Goal: Task Accomplishment & Management: Complete application form

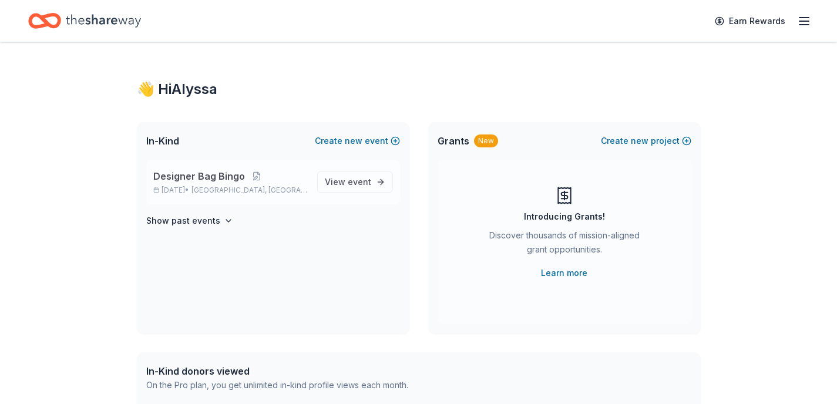
click at [214, 186] on span "[GEOGRAPHIC_DATA], [GEOGRAPHIC_DATA]" at bounding box center [249, 190] width 116 height 9
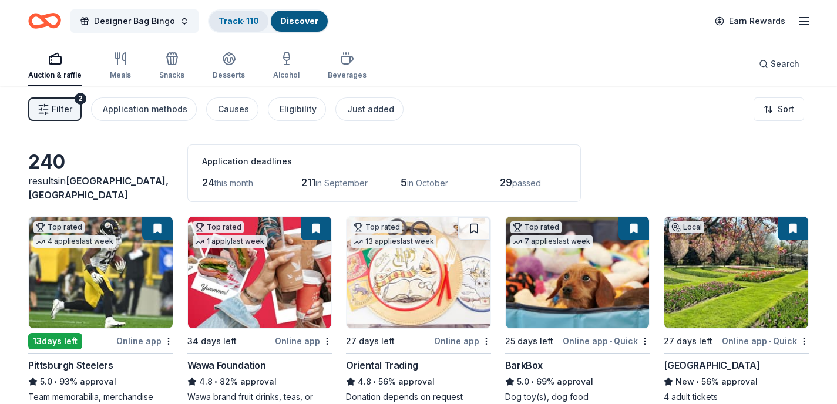
click at [242, 22] on link "Track · 110" at bounding box center [238, 21] width 41 height 10
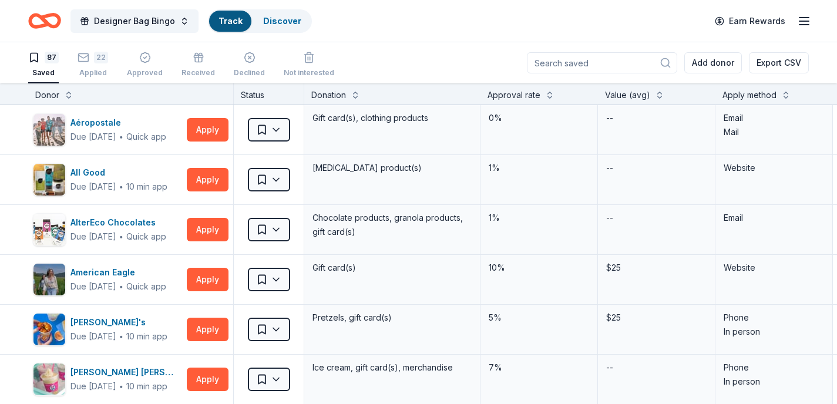
scroll to position [1, 0]
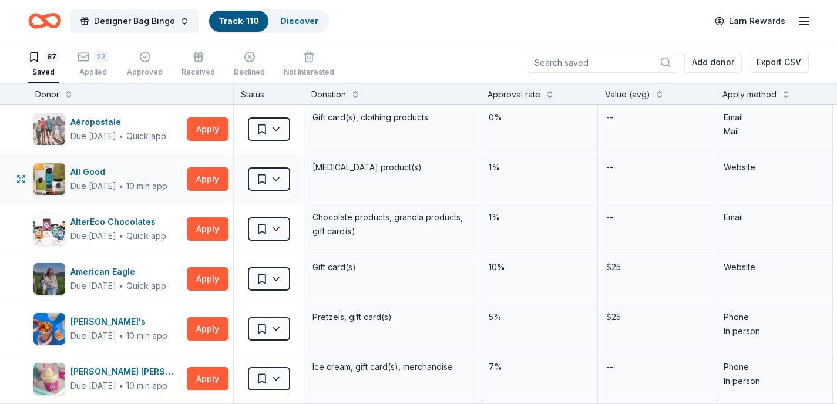
click at [786, 194] on div "Website" at bounding box center [773, 178] width 117 height 49
click at [90, 59] on div "22" at bounding box center [93, 57] width 31 height 12
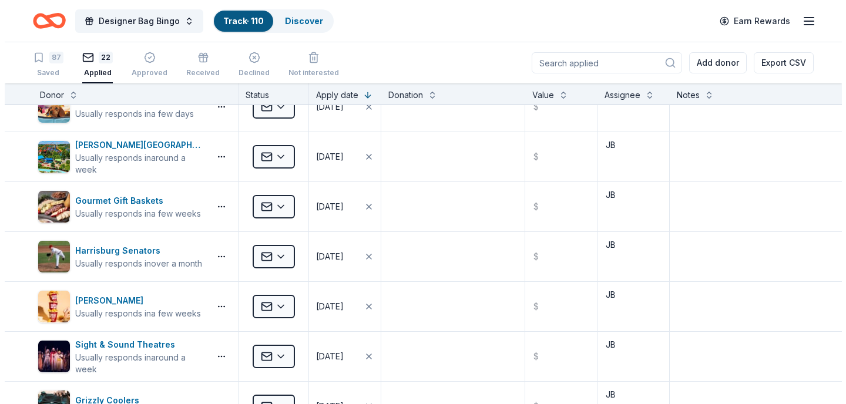
scroll to position [587, 0]
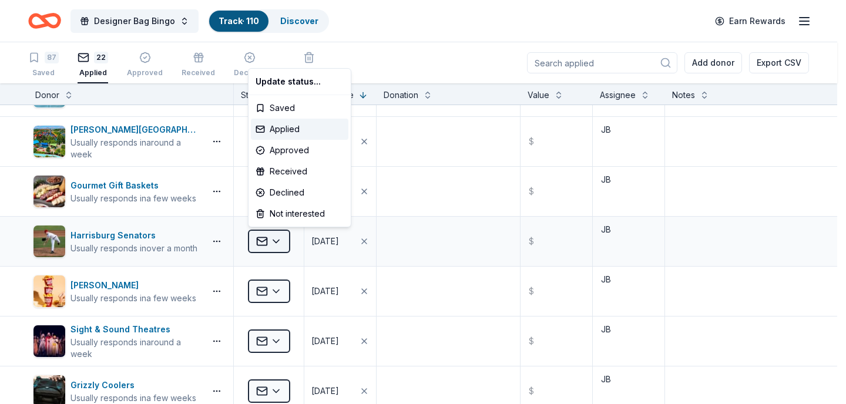
click at [281, 237] on html "Designer Bag Bingo Track · 110 Discover Earn Rewards 87 Saved 22 Applied Approv…" at bounding box center [423, 202] width 846 height 404
click at [285, 151] on div "Approved" at bounding box center [299, 150] width 97 height 21
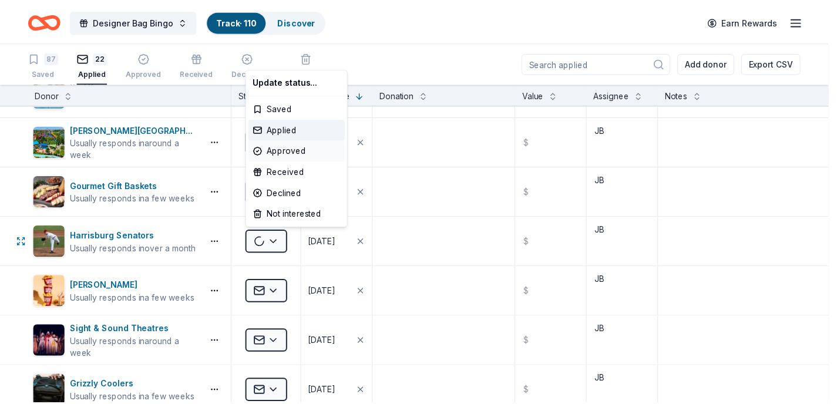
scroll to position [338, 0]
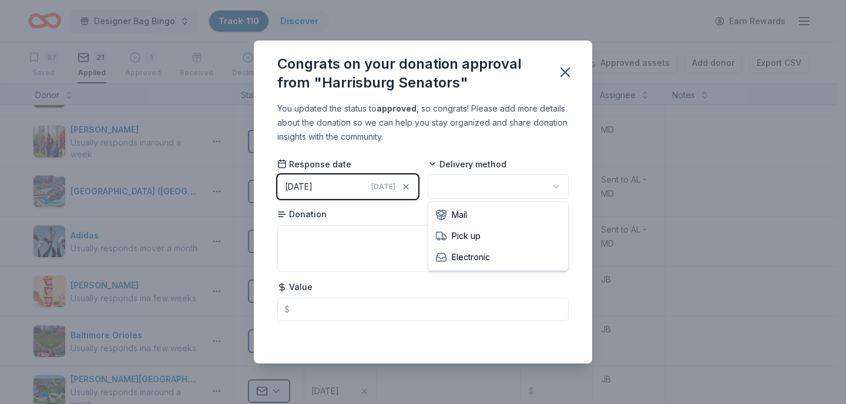
click at [486, 185] on html "Designer Bag Bingo Track · 110 Discover Earn Rewards 87 Saved 21 Applied 1 Appr…" at bounding box center [423, 202] width 846 height 404
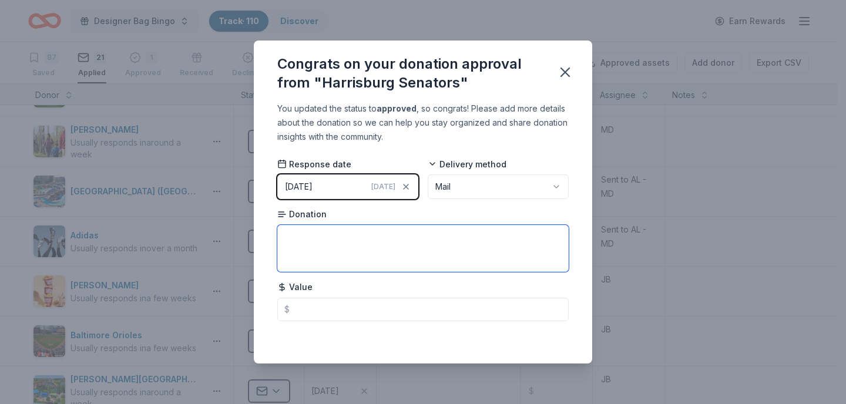
click at [288, 251] on textarea at bounding box center [422, 248] width 291 height 47
paste textarea "Four Reserved Seat Ticket Vouchers ($52 value)"
type textarea "Four Reserved Seat Ticket Vouchers ($52 value)"
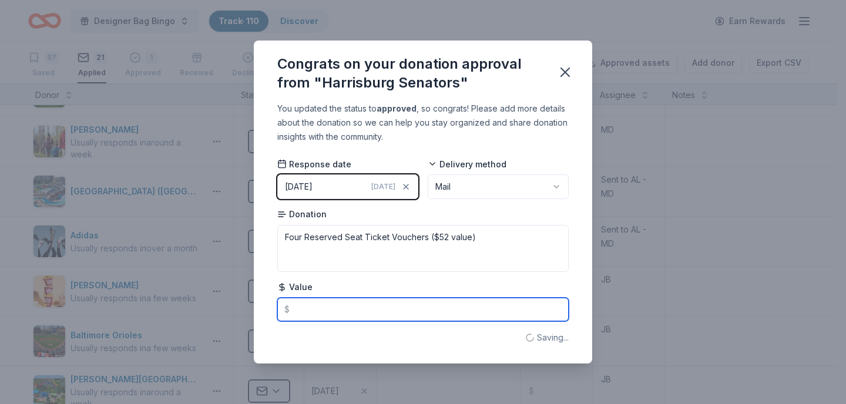
click at [342, 313] on input "text" at bounding box center [422, 309] width 291 height 23
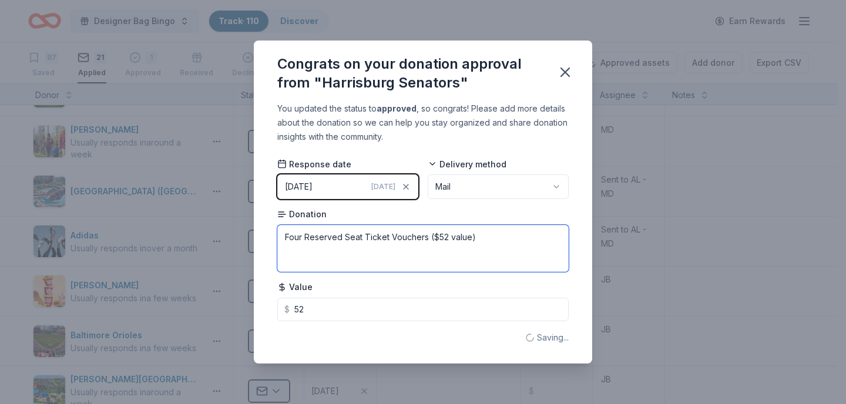
type input "52.00"
click at [479, 236] on textarea "Four Reserved Seat Ticket Vouchers ($52 value)" at bounding box center [422, 248] width 291 height 47
type textarea "Four Reserved Seat Ticket Vouchers"
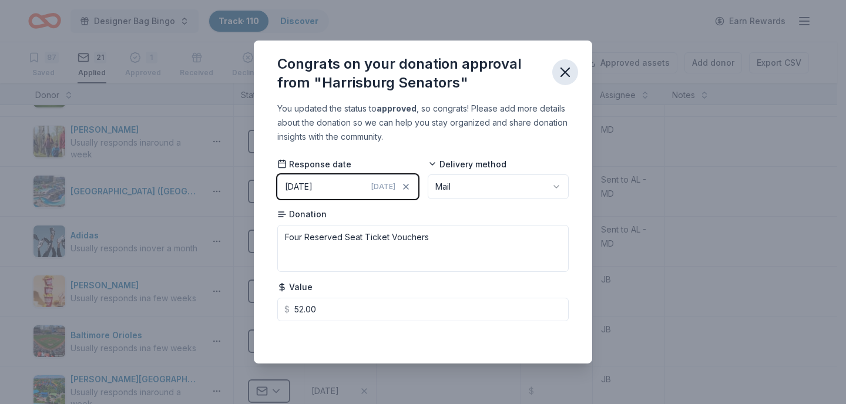
click at [565, 70] on icon "button" at bounding box center [565, 72] width 16 height 16
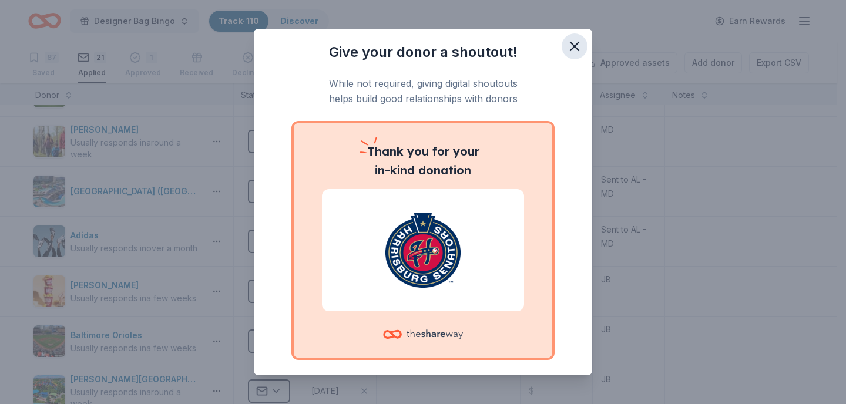
click at [570, 48] on icon "button" at bounding box center [574, 46] width 8 height 8
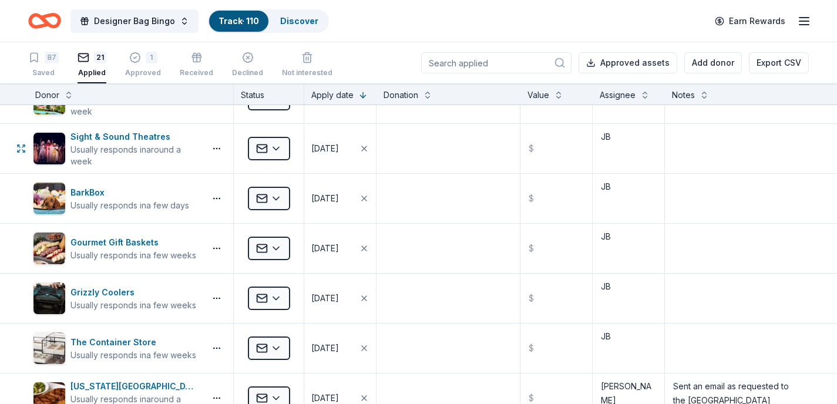
scroll to position [631, 0]
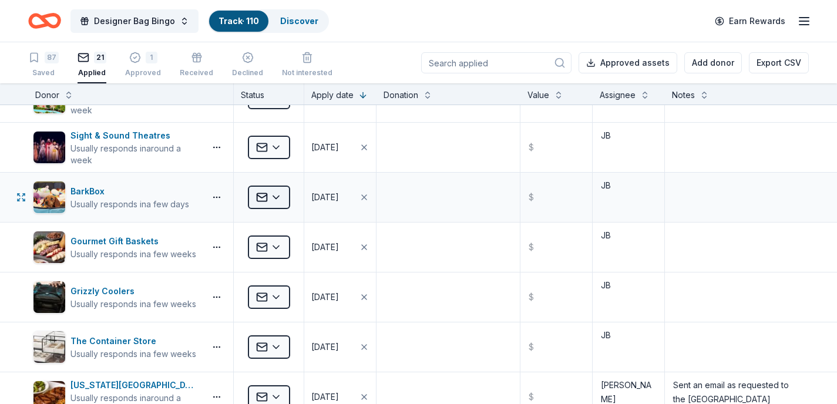
click at [280, 198] on html "Designer Bag Bingo Track · 110 Discover Earn Rewards 87 Saved 21 Applied 1 Appr…" at bounding box center [418, 202] width 837 height 404
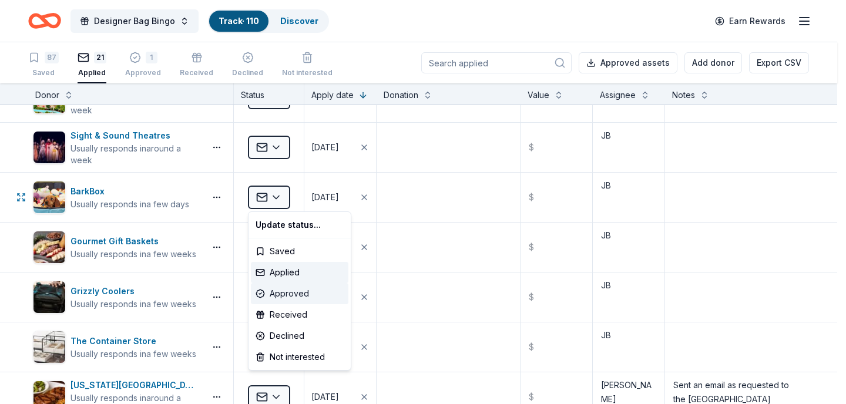
click at [273, 295] on div "Approved" at bounding box center [299, 293] width 97 height 21
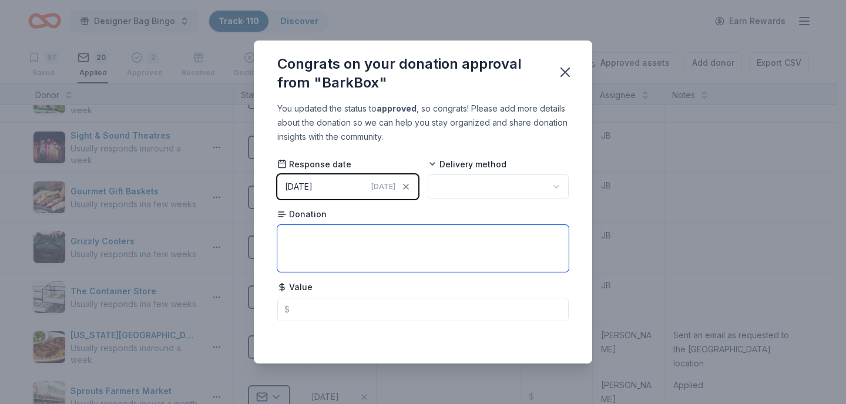
click at [385, 241] on textarea at bounding box center [422, 248] width 291 height 47
paste textarea "1-month digital gift certificate"
type textarea "1-month digital gift certificate"
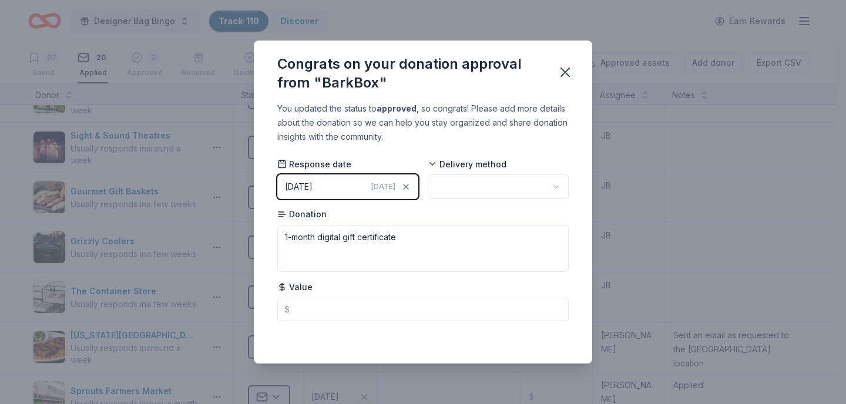
click at [815, 107] on div "Congrats on your donation approval from "BarkBox" You updated the status to app…" at bounding box center [423, 202] width 846 height 404
click at [457, 193] on html "Designer Bag Bingo Track · 110 Discover Earn Rewards 87 Saved 20 Applied 2 Appr…" at bounding box center [423, 202] width 846 height 404
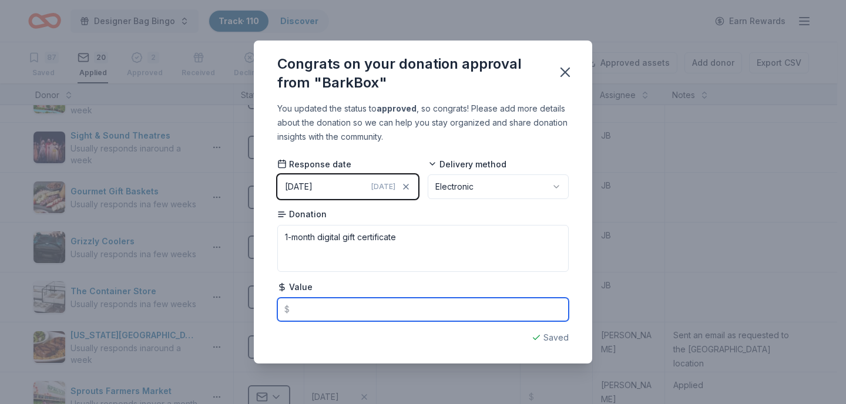
click at [324, 313] on input "text" at bounding box center [422, 309] width 291 height 23
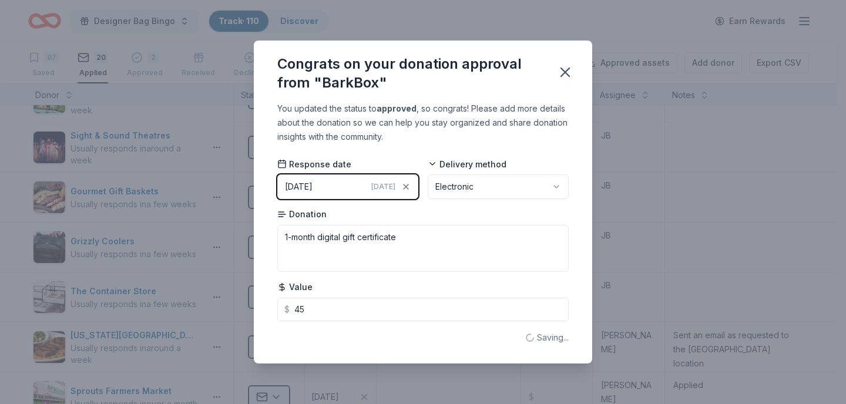
type input "45.00"
click at [429, 325] on div "You updated the status to approved , so congrats! Please add more details about…" at bounding box center [423, 232] width 338 height 261
click at [563, 75] on icon "button" at bounding box center [565, 72] width 8 height 8
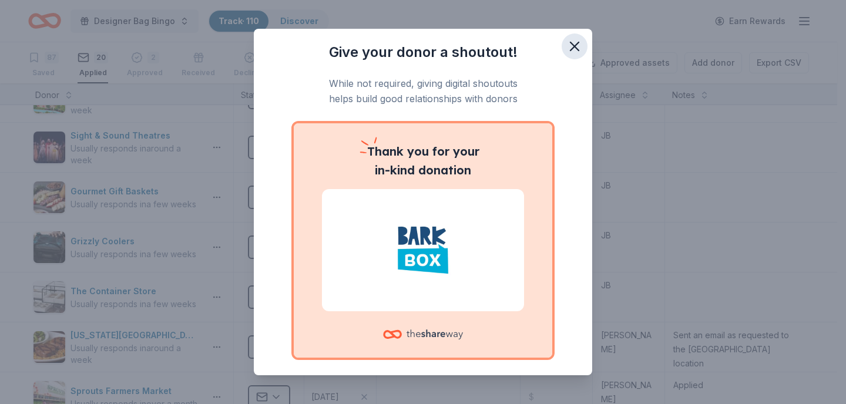
click at [566, 43] on icon "button" at bounding box center [574, 46] width 16 height 16
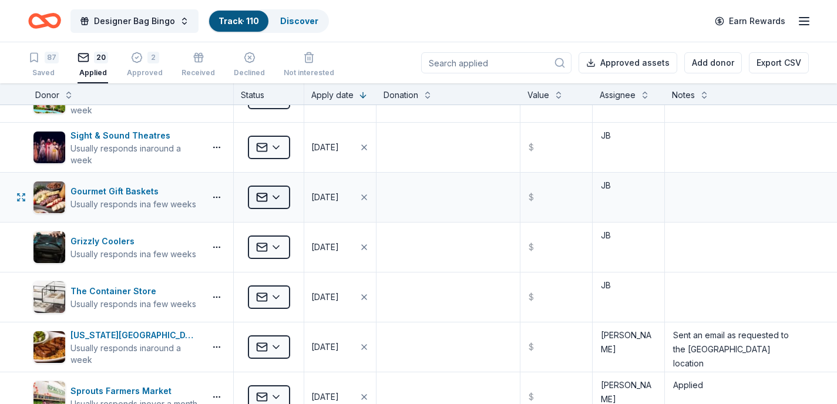
click at [272, 193] on html "Designer Bag Bingo Track · 110 Discover Earn Rewards 87 Saved 20 Applied 2 Appr…" at bounding box center [418, 202] width 837 height 404
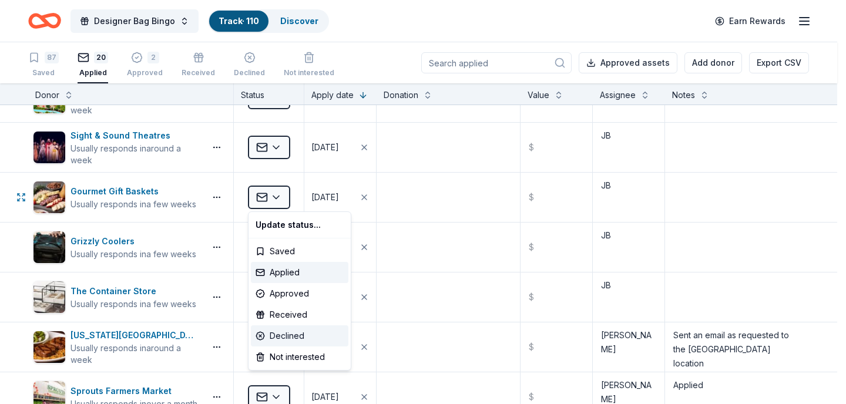
click at [275, 334] on div "Declined" at bounding box center [299, 335] width 97 height 21
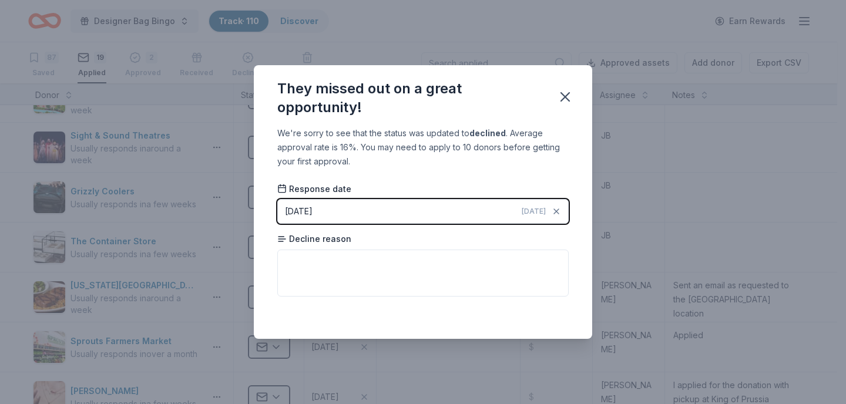
click at [800, 157] on div "They missed out on a great opportunity! We're sorry to see that the status was …" at bounding box center [423, 202] width 846 height 404
click at [571, 95] on icon "button" at bounding box center [565, 97] width 16 height 16
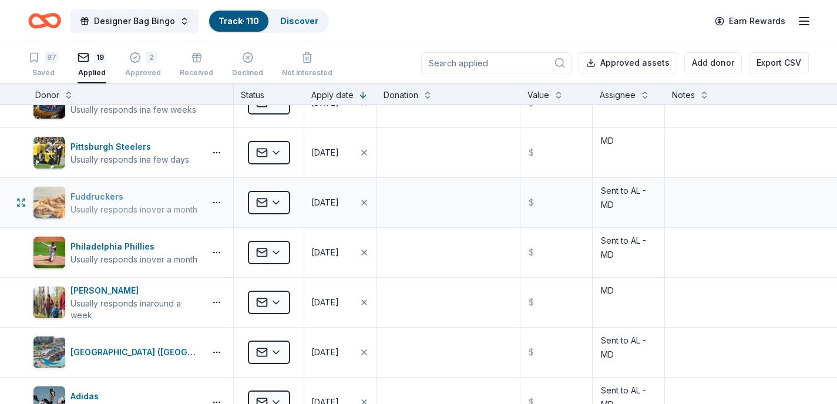
scroll to position [235, 0]
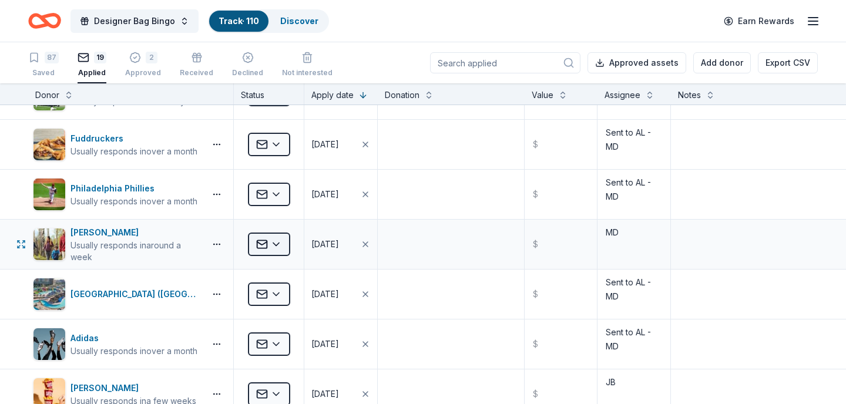
click at [275, 242] on html "Designer Bag Bingo Track · 110 Discover Earn Rewards 87 Saved 19 Applied 2 Appr…" at bounding box center [423, 202] width 846 height 404
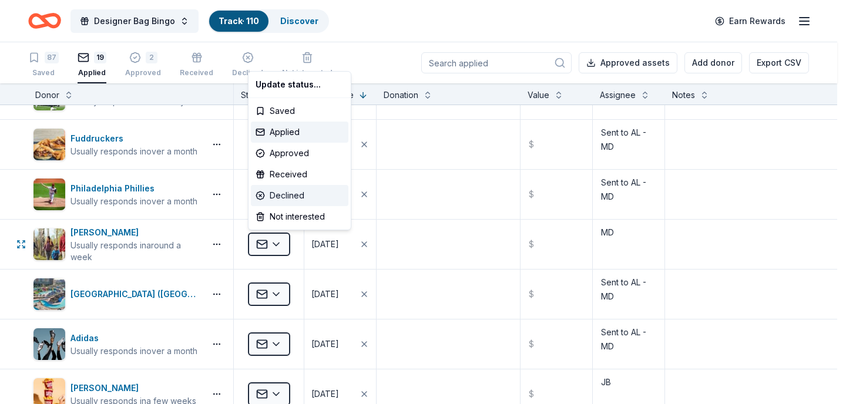
click at [290, 195] on div "Declined" at bounding box center [299, 195] width 97 height 21
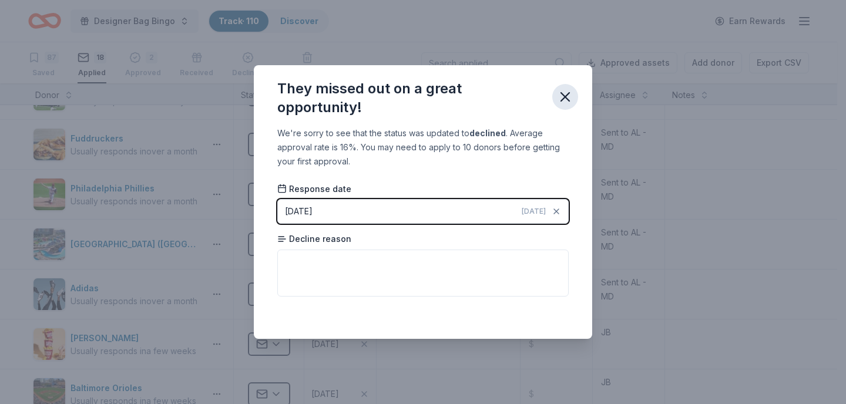
click at [557, 93] on icon "button" at bounding box center [565, 97] width 16 height 16
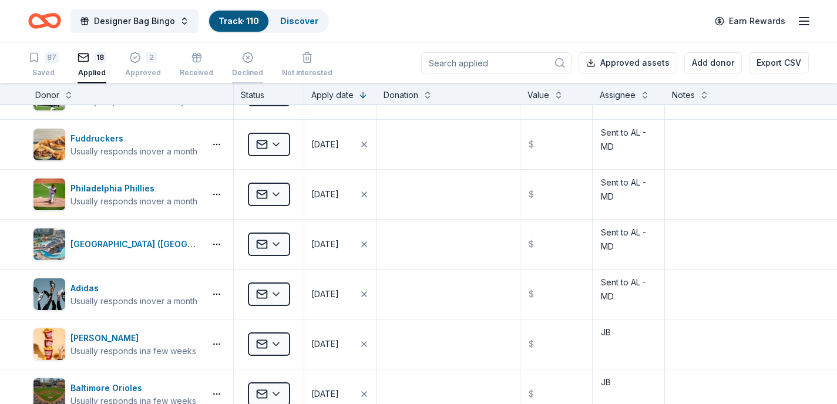
click at [245, 67] on div "Declined" at bounding box center [247, 62] width 31 height 26
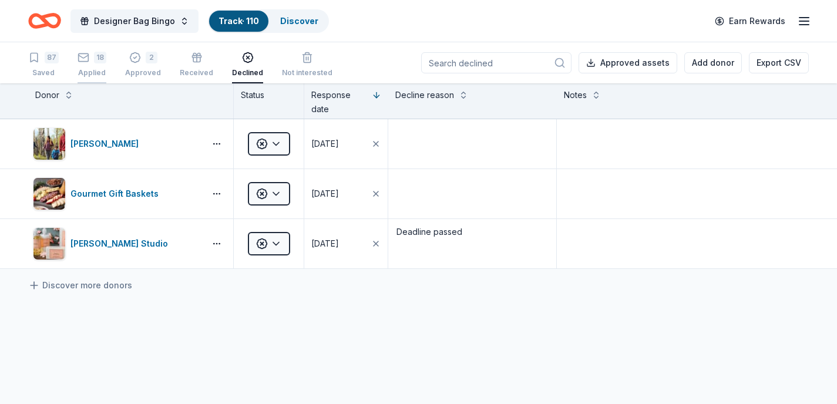
click at [88, 56] on icon "button" at bounding box center [84, 58] width 12 height 12
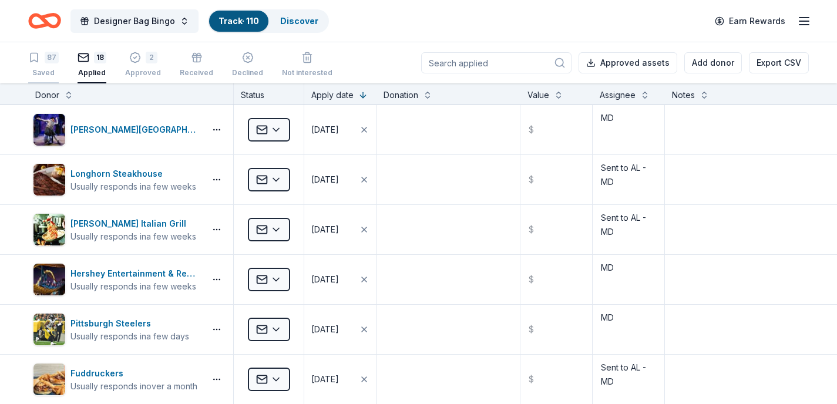
click at [33, 48] on button "87 Saved" at bounding box center [43, 65] width 31 height 36
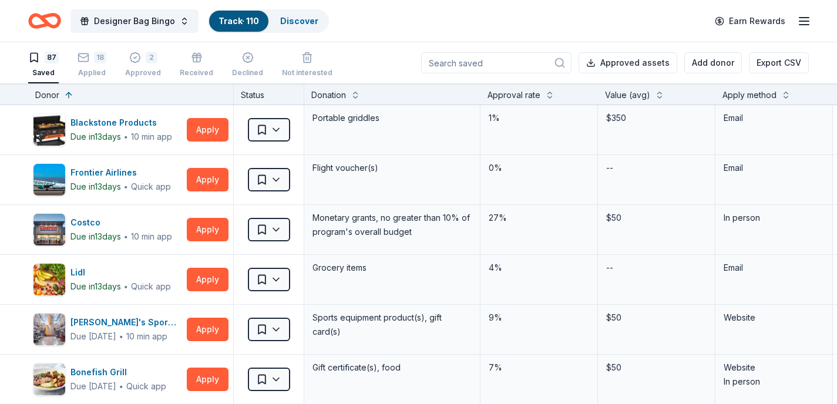
click at [743, 92] on div "Apply method" at bounding box center [749, 95] width 54 height 14
click at [787, 92] on button at bounding box center [785, 94] width 9 height 12
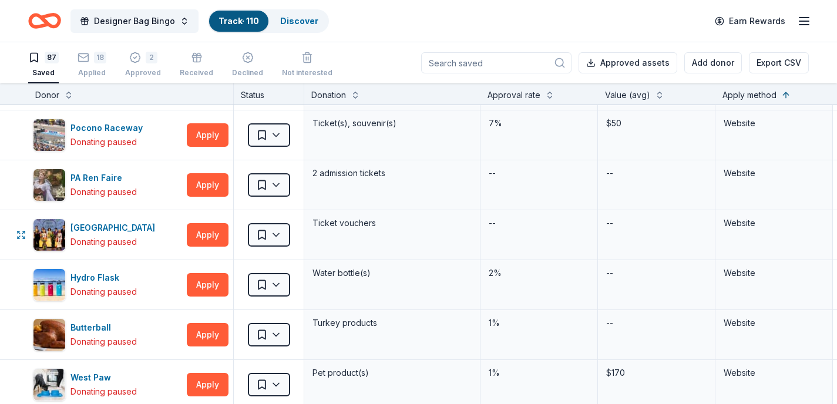
scroll to position [3989, 0]
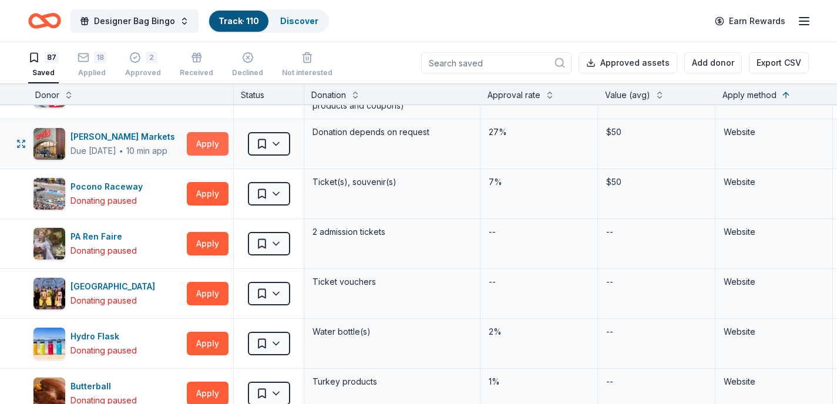
click at [214, 146] on button "Apply" at bounding box center [208, 143] width 42 height 23
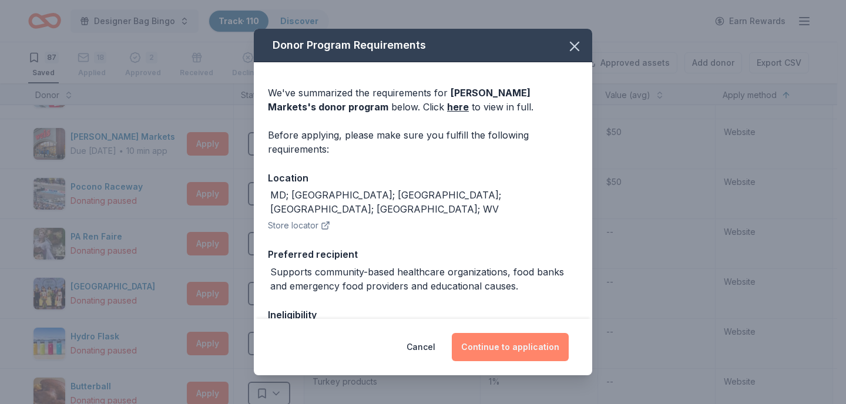
click at [503, 348] on button "Continue to application" at bounding box center [510, 347] width 117 height 28
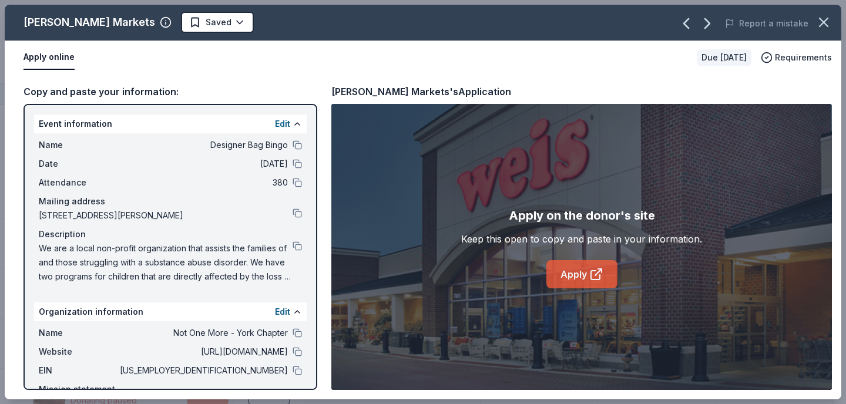
click at [557, 272] on link "Apply" at bounding box center [581, 274] width 71 height 28
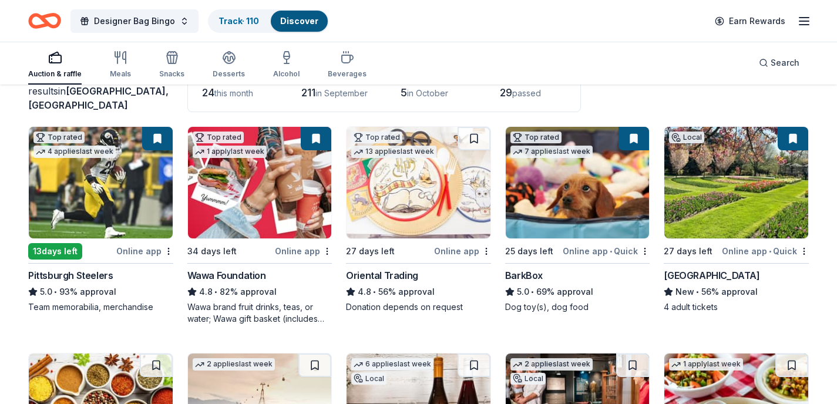
scroll to position [117, 0]
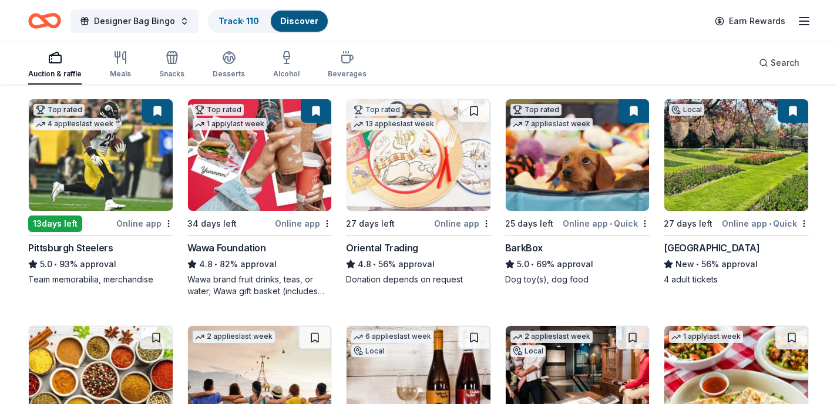
click at [155, 107] on button at bounding box center [157, 110] width 31 height 23
click at [160, 122] on button at bounding box center [157, 110] width 31 height 23
click at [234, 33] on div "Designer Bag Bingo Track · 110 Discover" at bounding box center [178, 21] width 301 height 28
click at [230, 25] on link "Track · 110" at bounding box center [238, 21] width 41 height 10
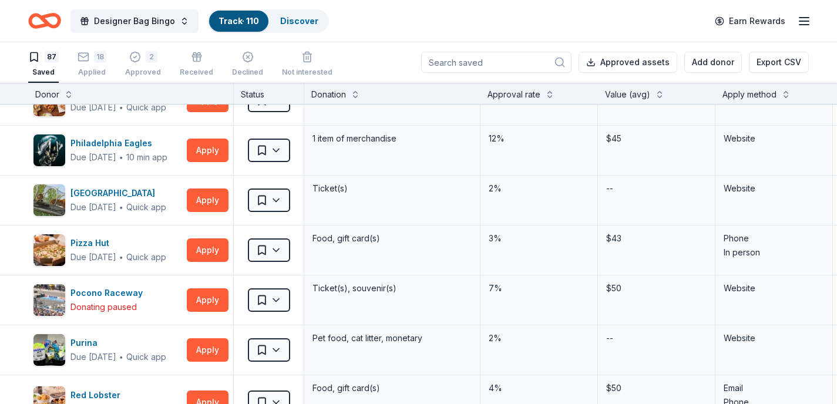
scroll to position [2525, 0]
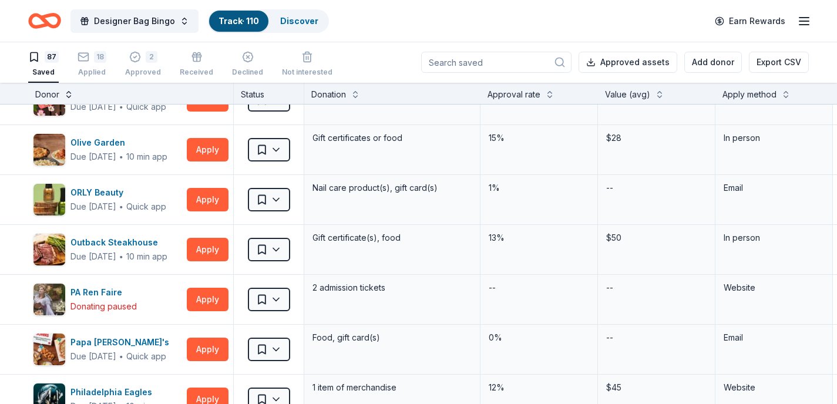
click at [65, 95] on button at bounding box center [68, 93] width 9 height 12
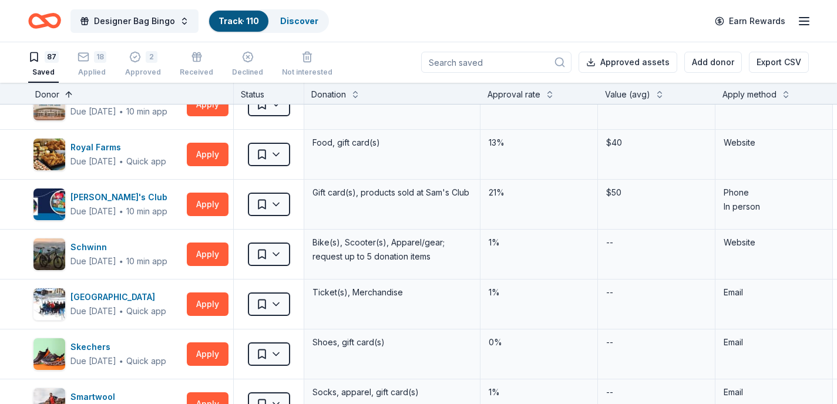
scroll to position [2076, 0]
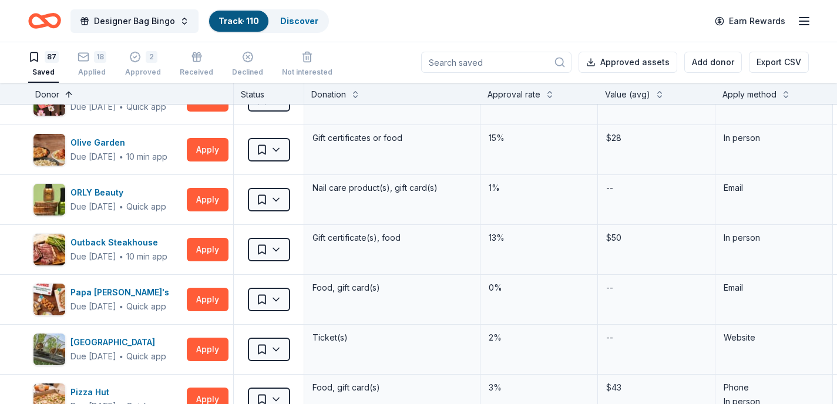
click at [67, 96] on button at bounding box center [68, 93] width 9 height 12
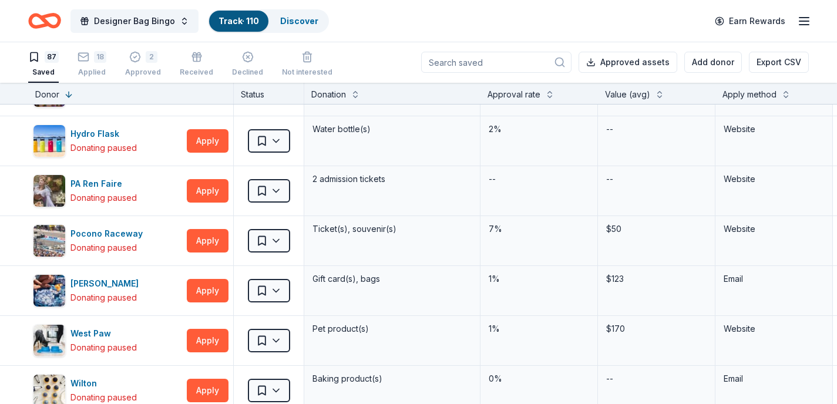
scroll to position [0, 0]
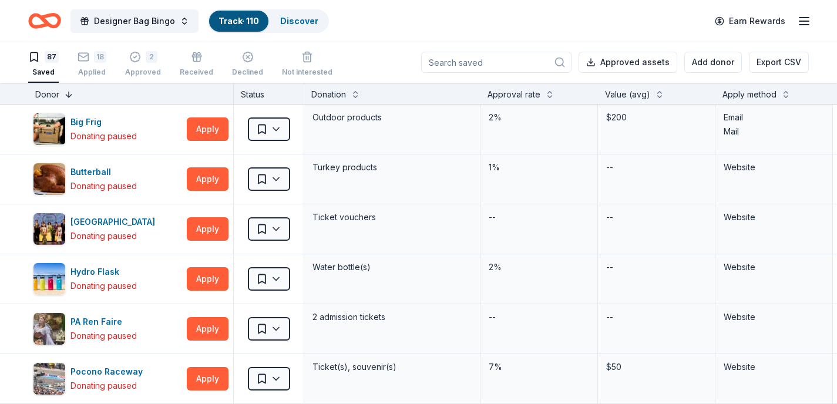
click at [68, 94] on button at bounding box center [68, 93] width 9 height 12
